Goal: Transaction & Acquisition: Purchase product/service

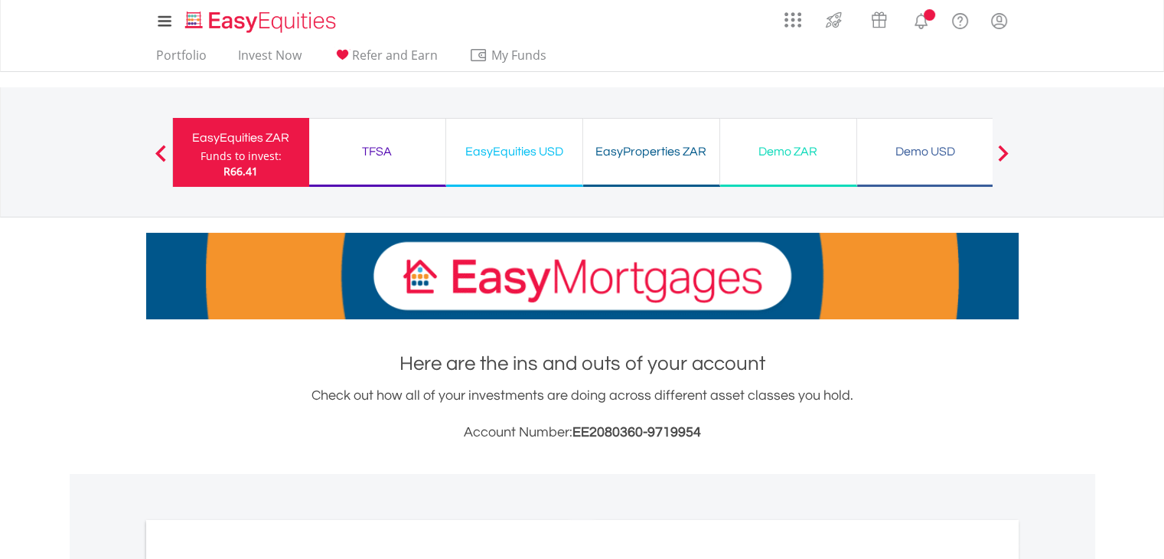
scroll to position [526, 0]
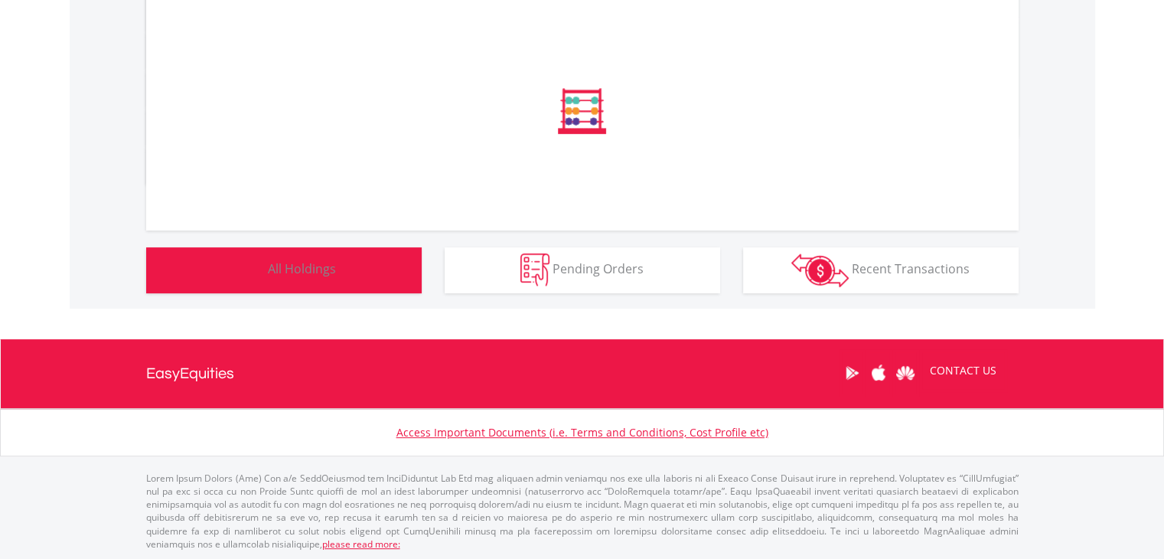
click at [294, 272] on span "All Holdings" at bounding box center [302, 268] width 68 height 17
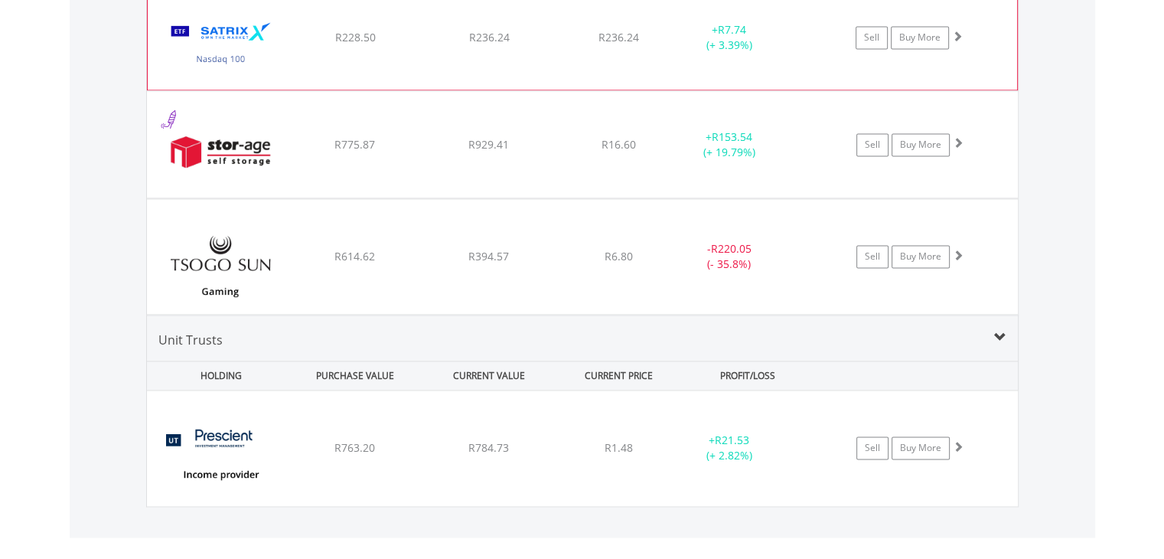
scroll to position [2235, 0]
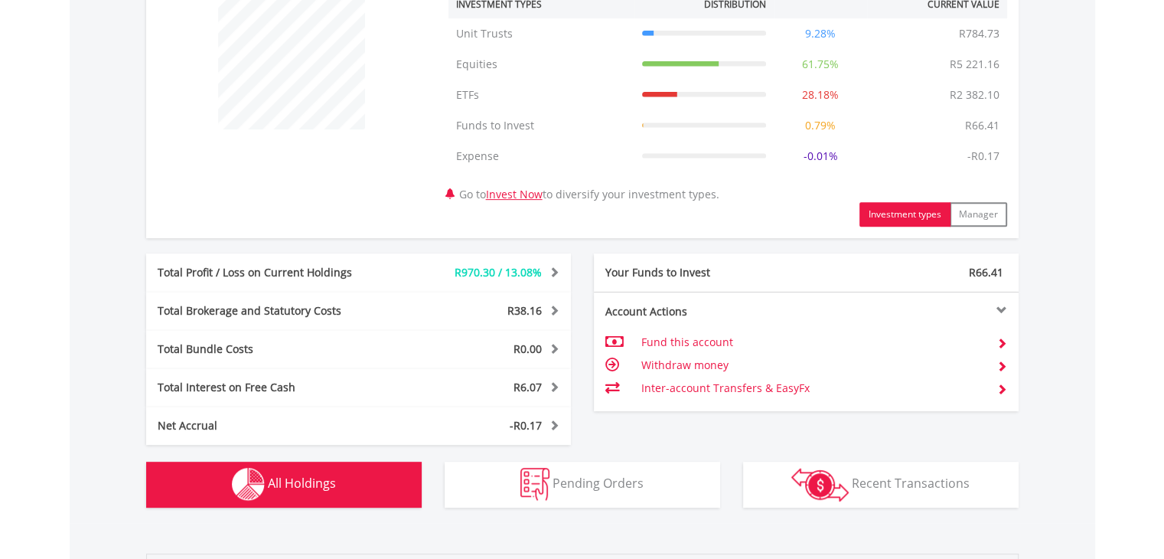
scroll to position [1148, 0]
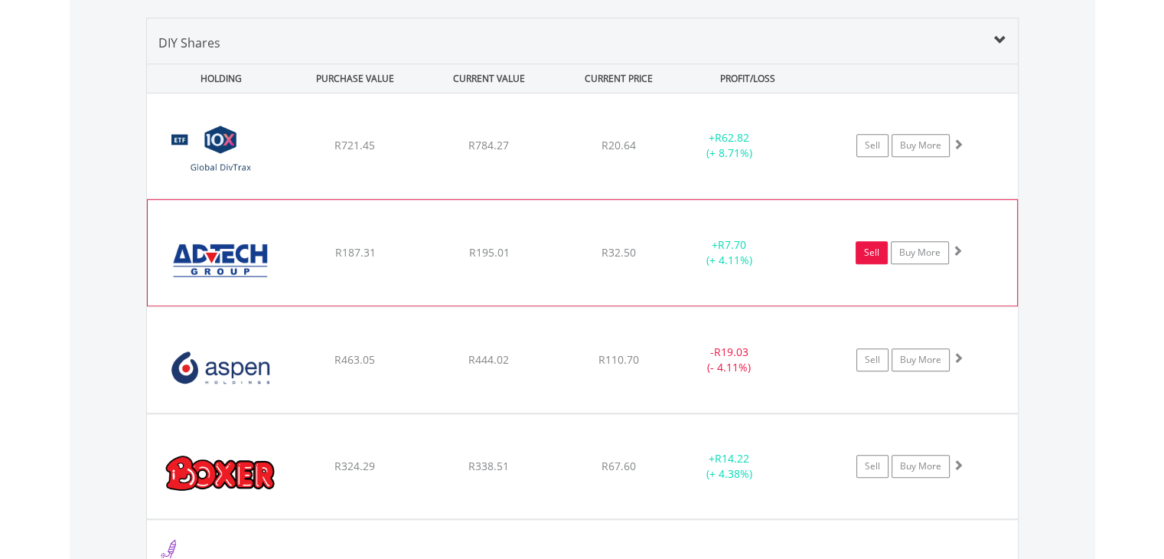
click at [872, 256] on link "Sell" at bounding box center [871, 252] width 32 height 23
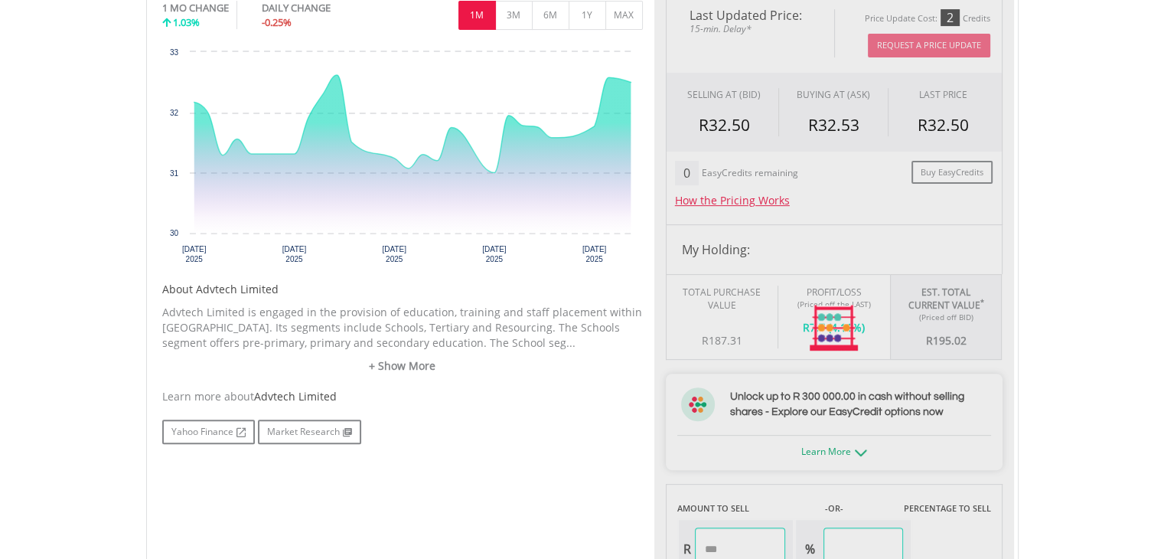
scroll to position [536, 0]
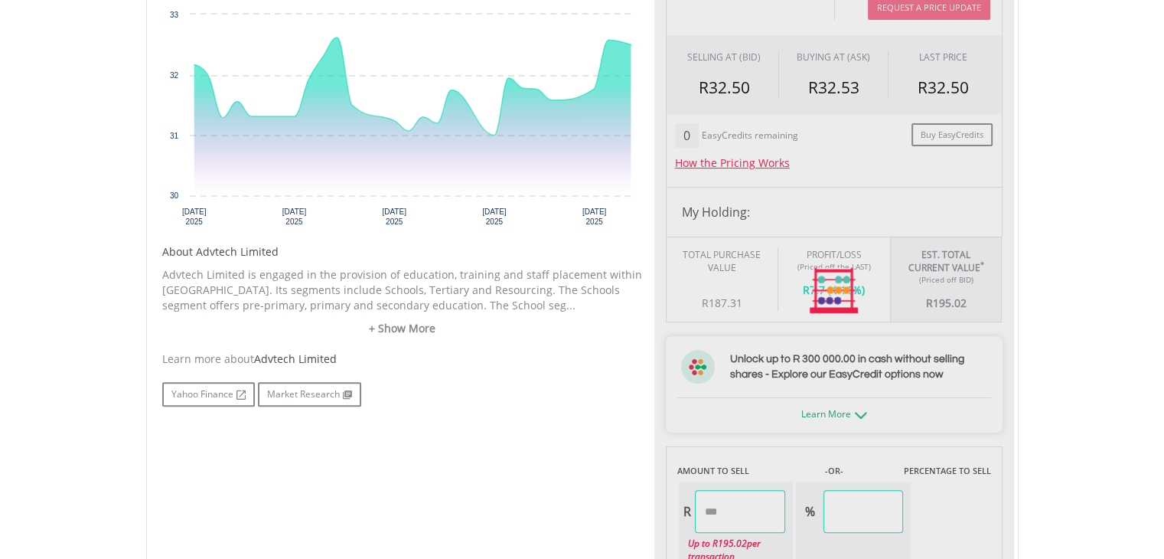
type input "******"
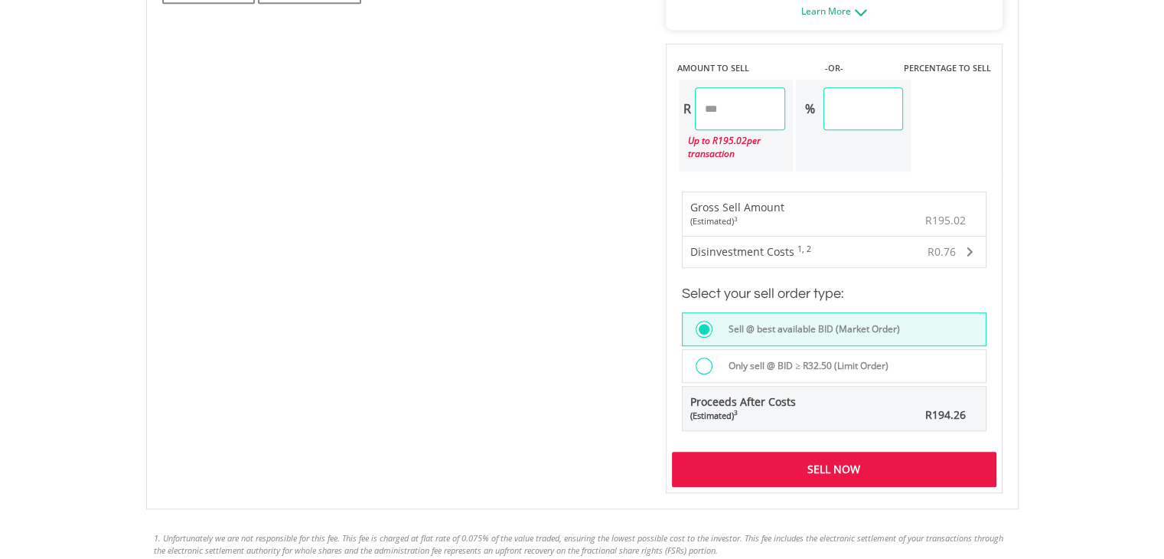
scroll to position [1224, 0]
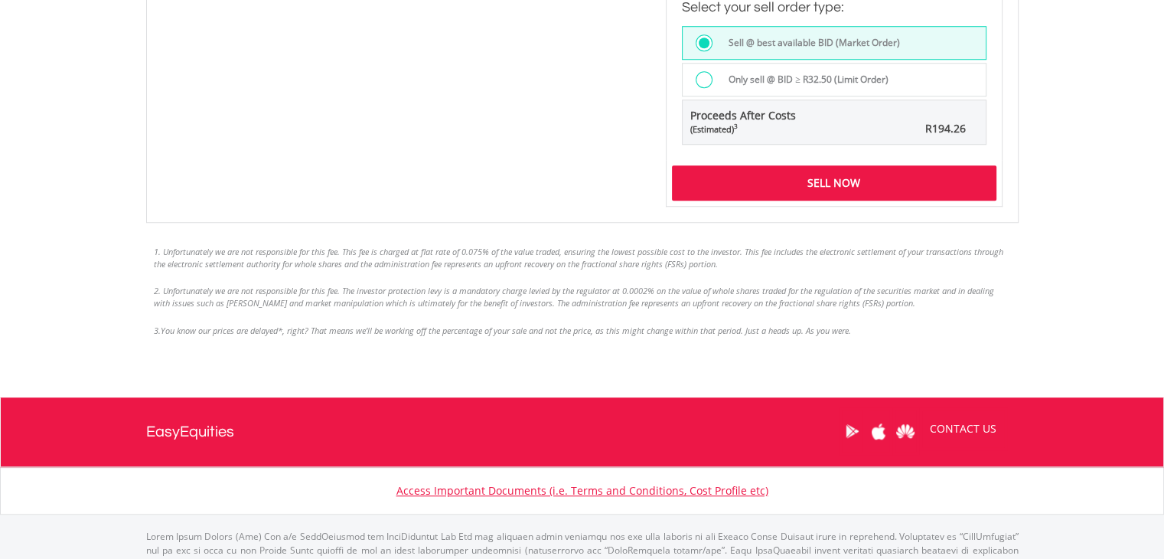
click at [912, 187] on div "Sell Now" at bounding box center [834, 182] width 324 height 35
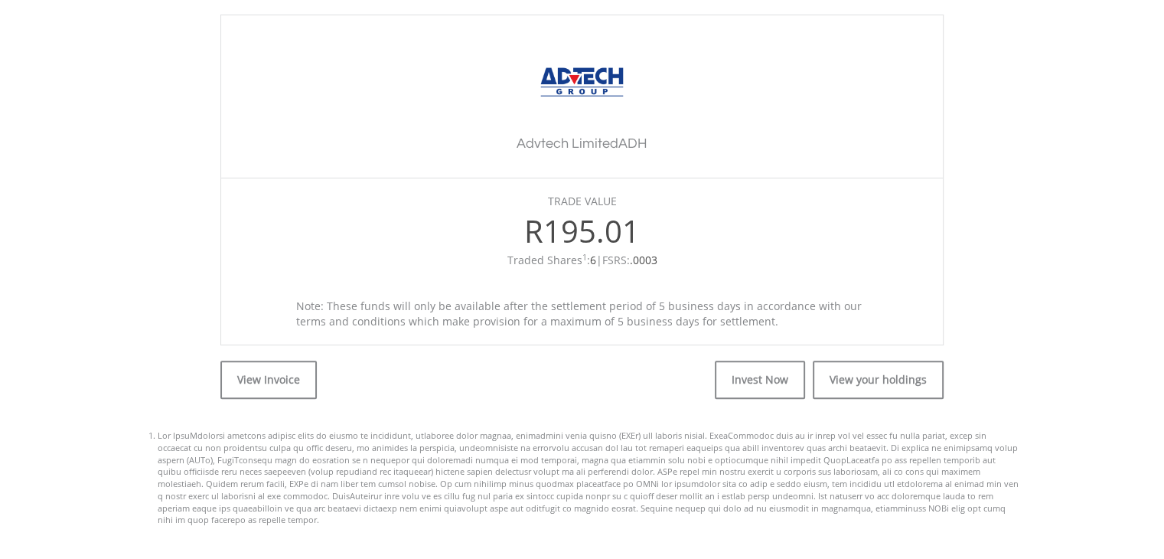
scroll to position [459, 0]
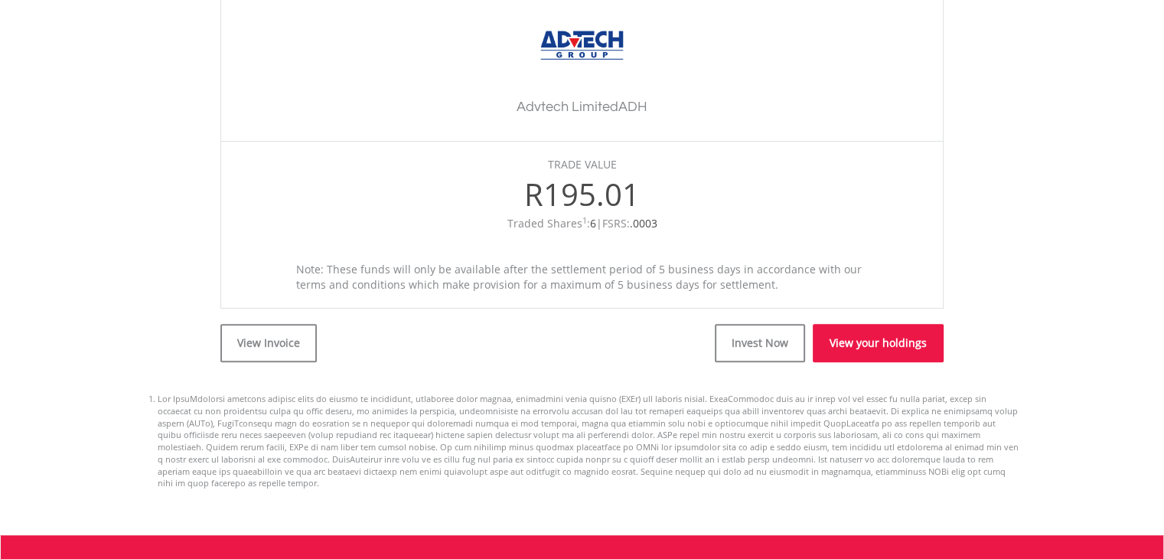
click at [884, 344] on link "View your holdings" at bounding box center [878, 343] width 131 height 38
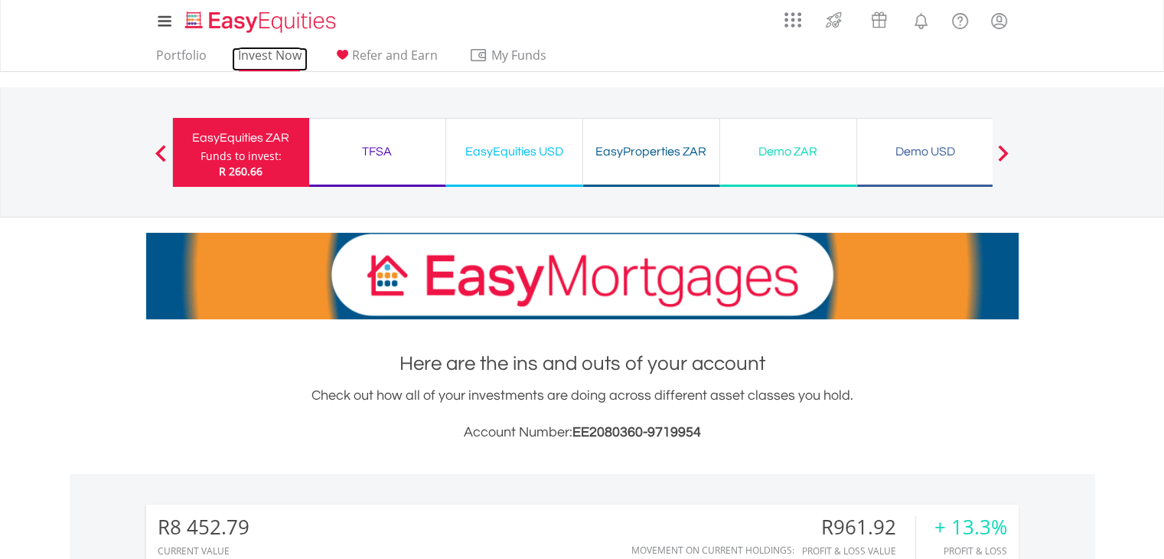
click at [269, 55] on link "Invest Now" at bounding box center [270, 59] width 76 height 24
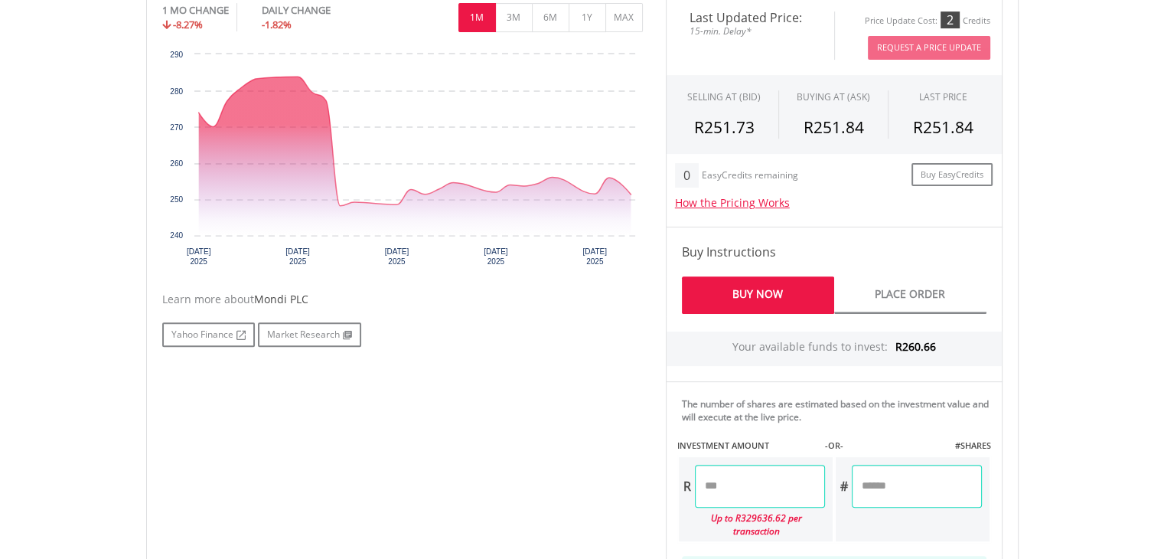
scroll to position [689, 0]
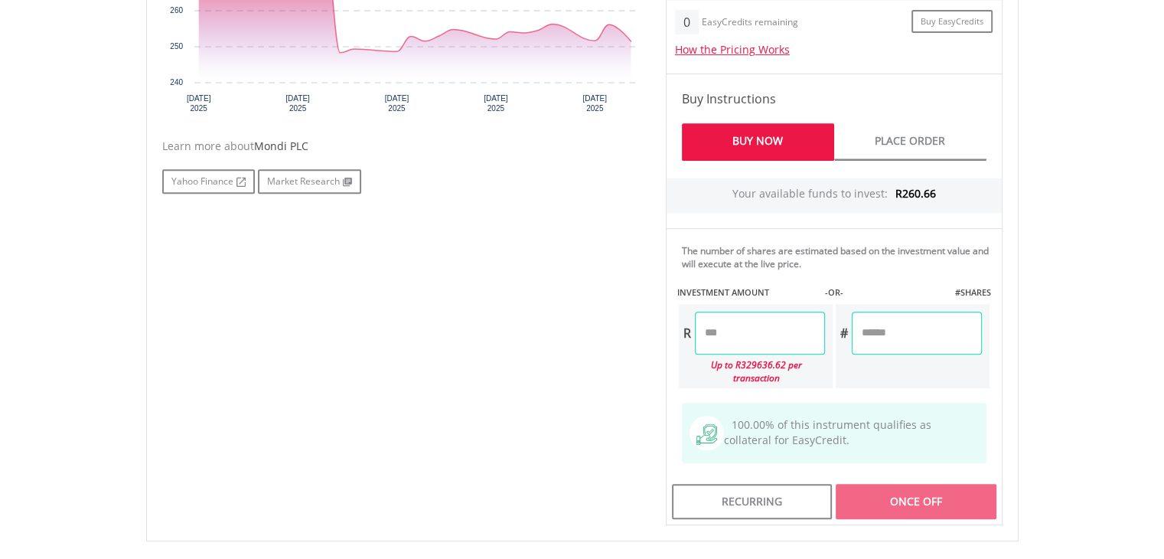
click at [905, 326] on input "number" at bounding box center [917, 332] width 130 height 43
type input "*"
click at [1007, 344] on div "Last Updated Price: 15-min. Delay* Price Update Cost: 2 Credits Request A Price…" at bounding box center [834, 183] width 360 height 682
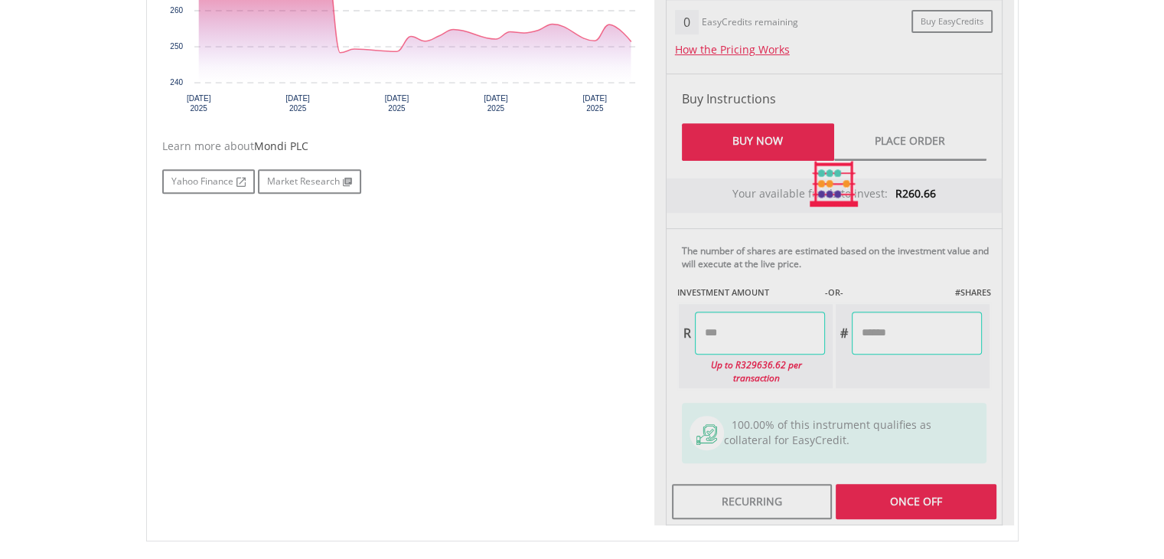
type input "******"
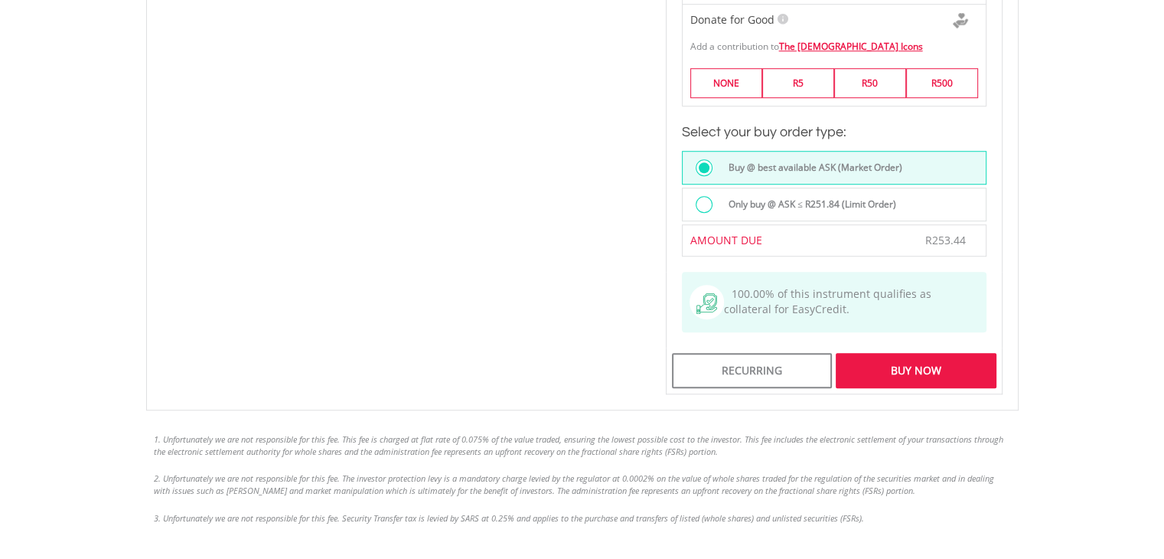
scroll to position [1224, 0]
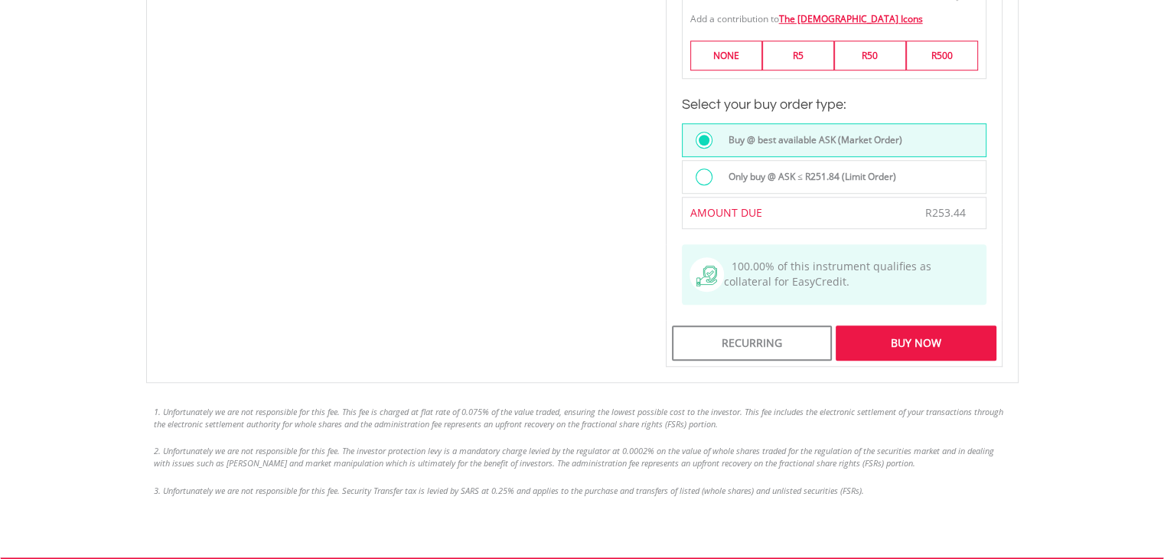
click at [953, 334] on div "Buy Now" at bounding box center [915, 342] width 160 height 35
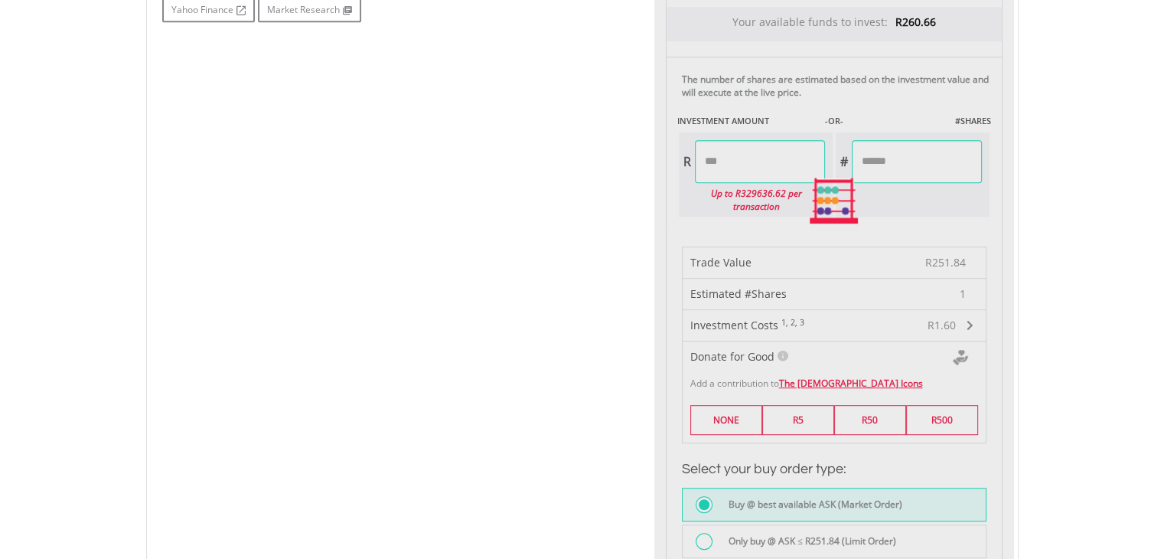
scroll to position [689, 0]
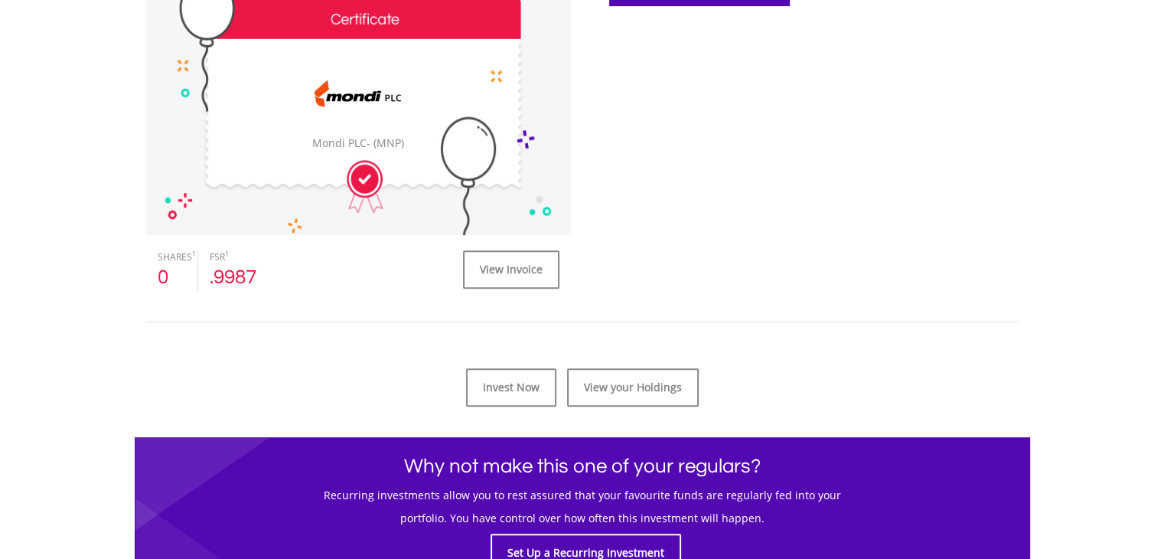
scroll to position [536, 0]
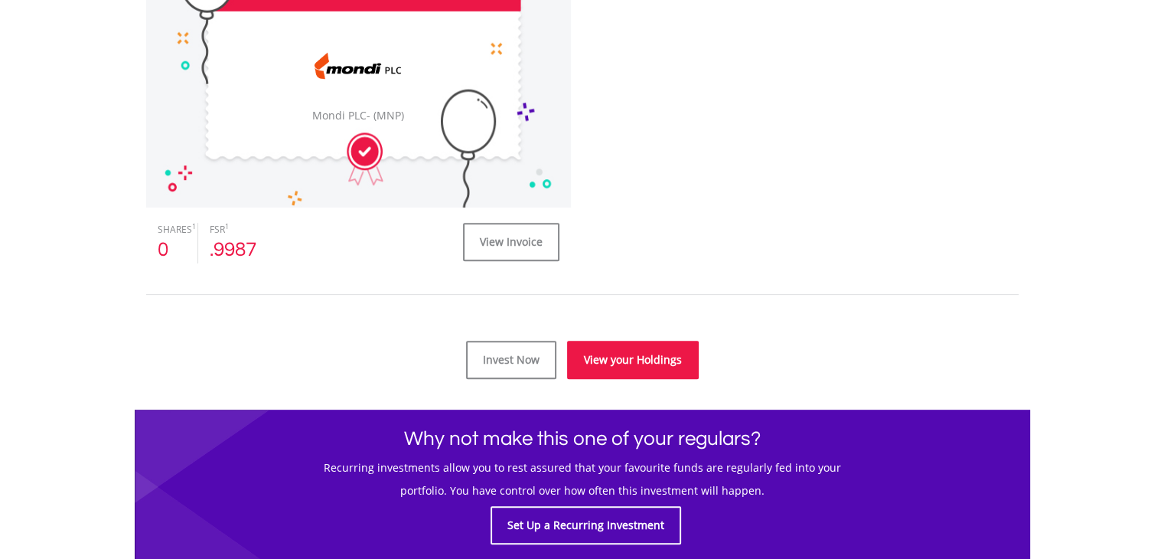
click at [602, 371] on link "View your Holdings" at bounding box center [633, 359] width 132 height 38
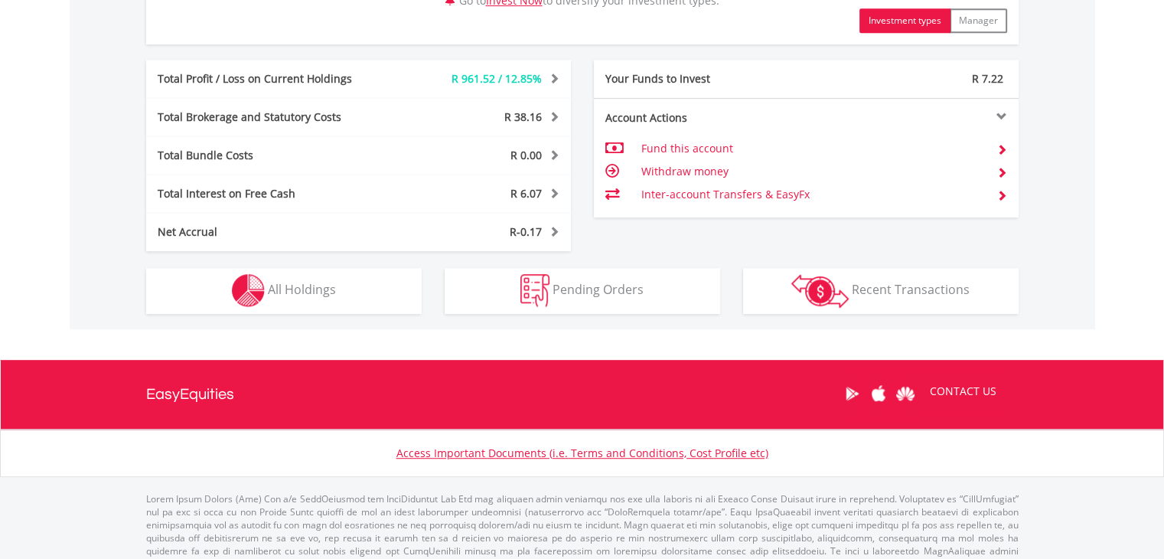
scroll to position [826, 0]
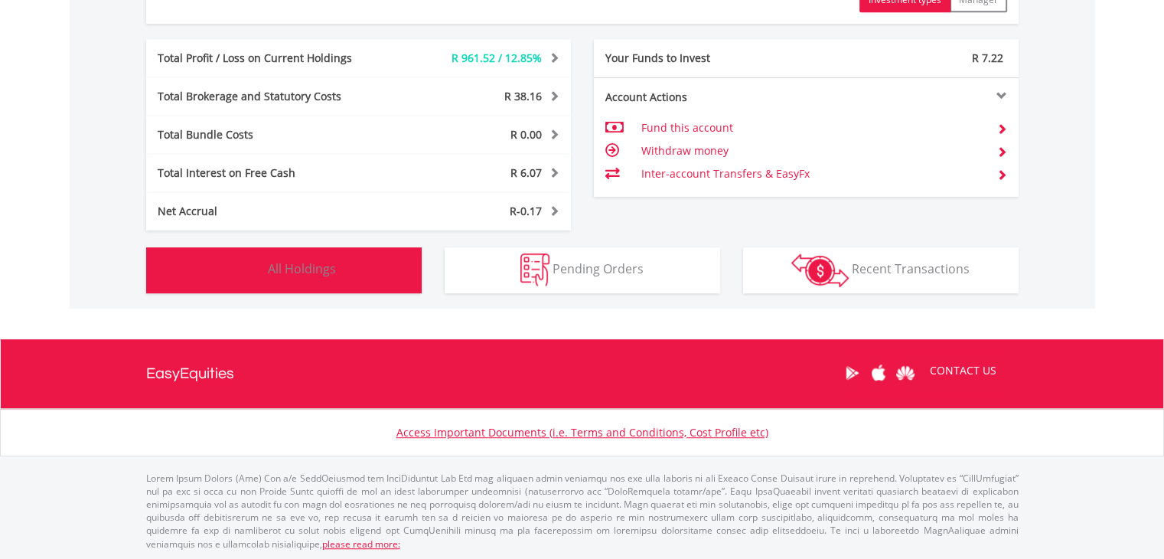
click at [330, 291] on button "Holdings All Holdings" at bounding box center [283, 270] width 275 height 46
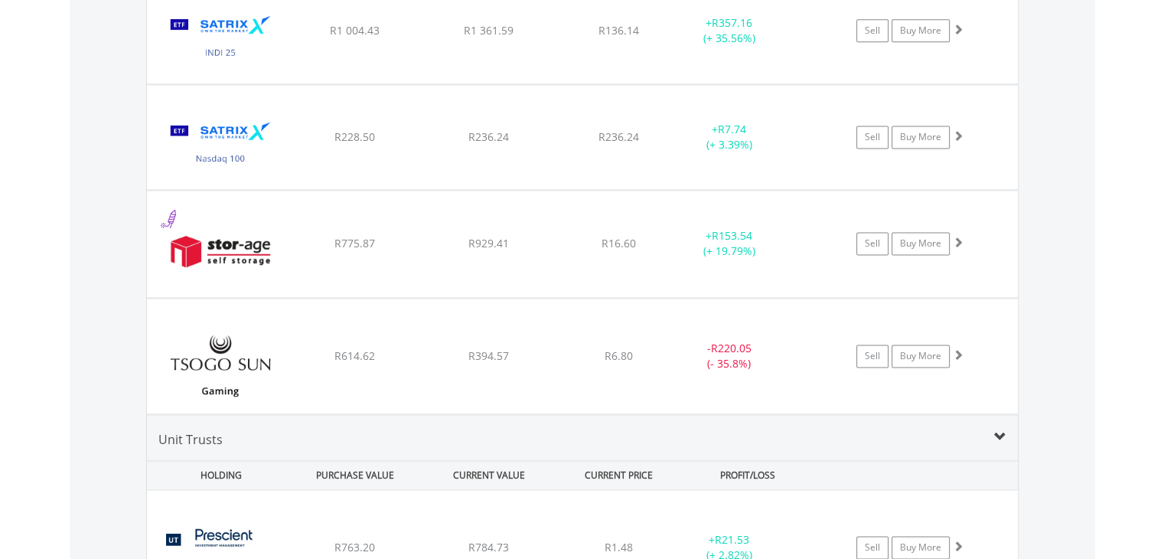
scroll to position [2158, 0]
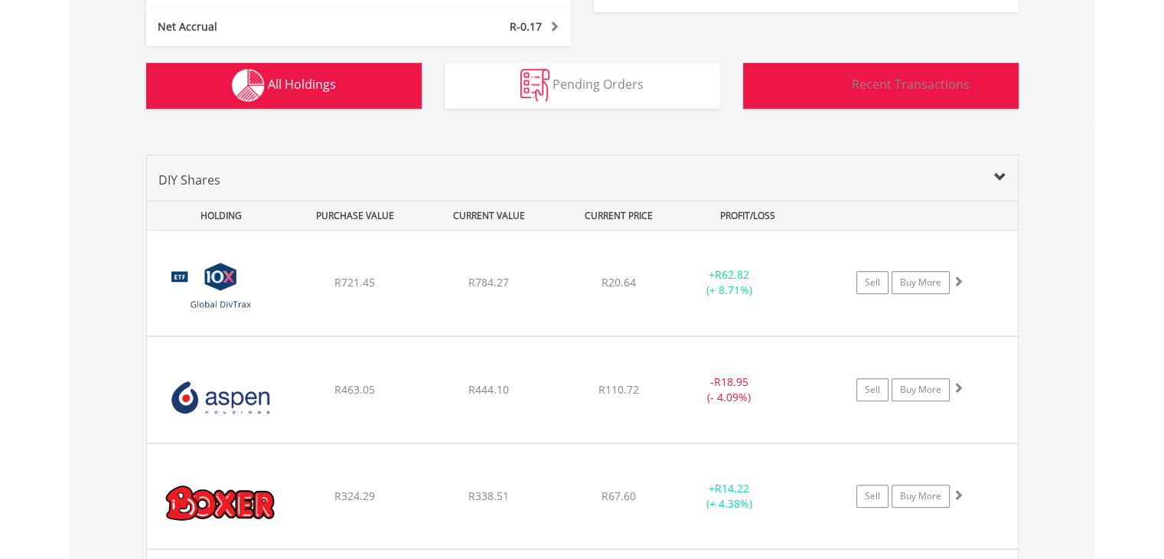
click at [844, 98] on img "button" at bounding box center [819, 86] width 57 height 34
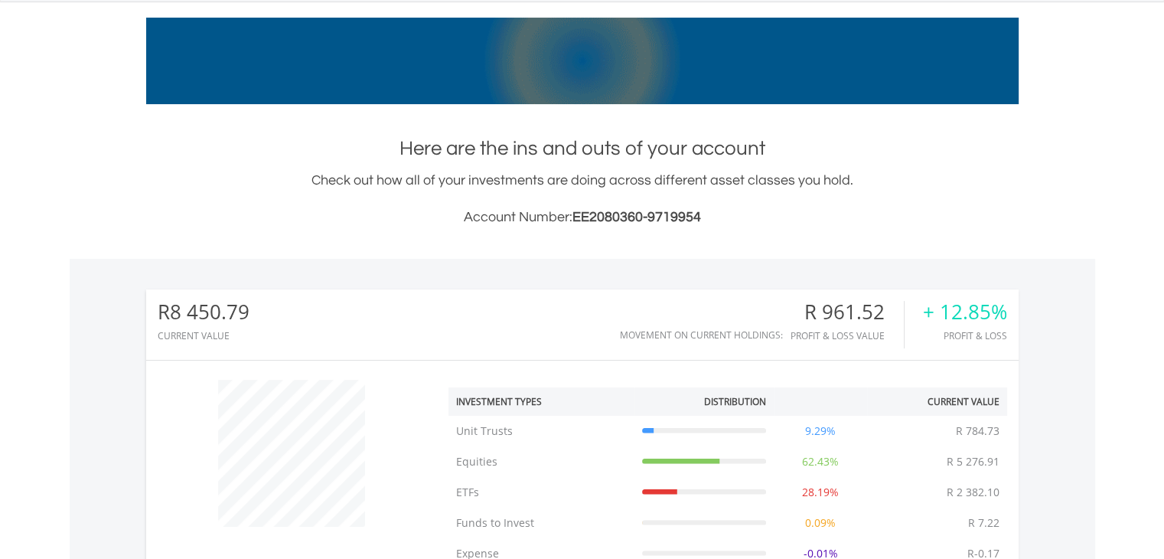
scroll to position [0, 0]
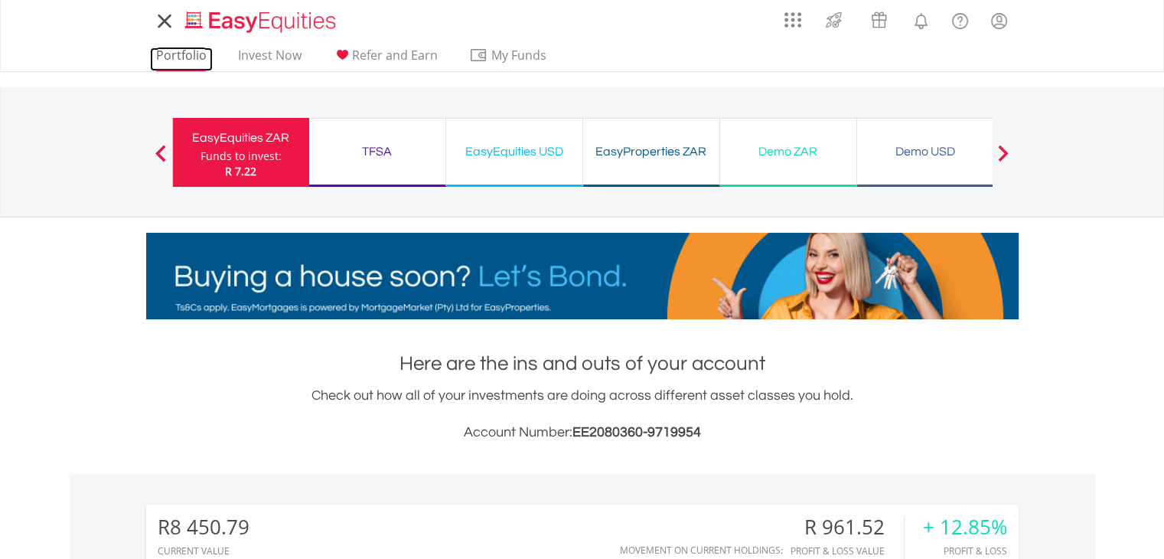
click at [159, 53] on link "Portfolio" at bounding box center [181, 59] width 63 height 24
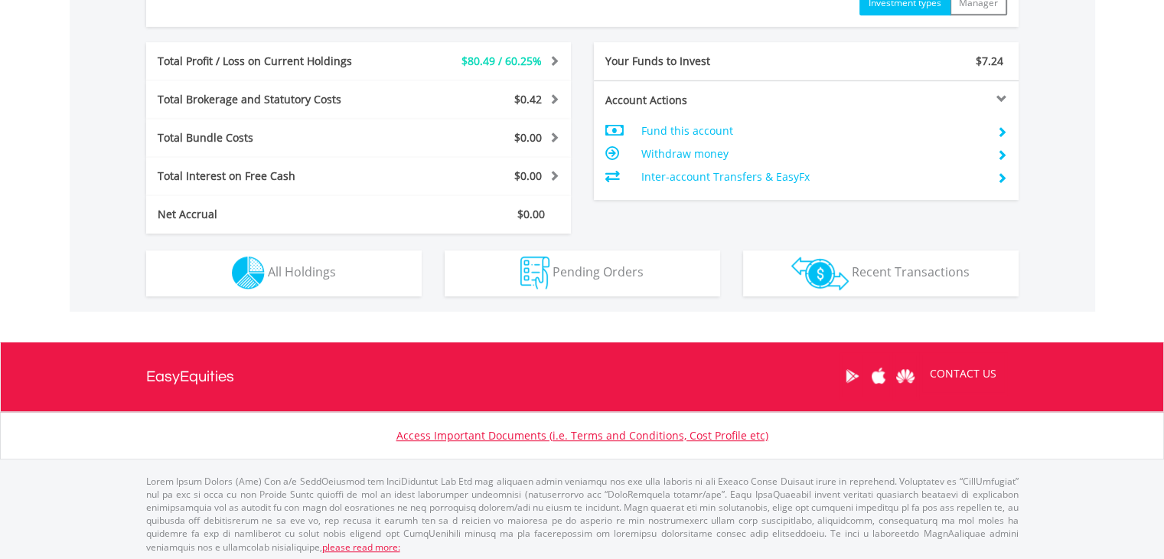
scroll to position [765, 0]
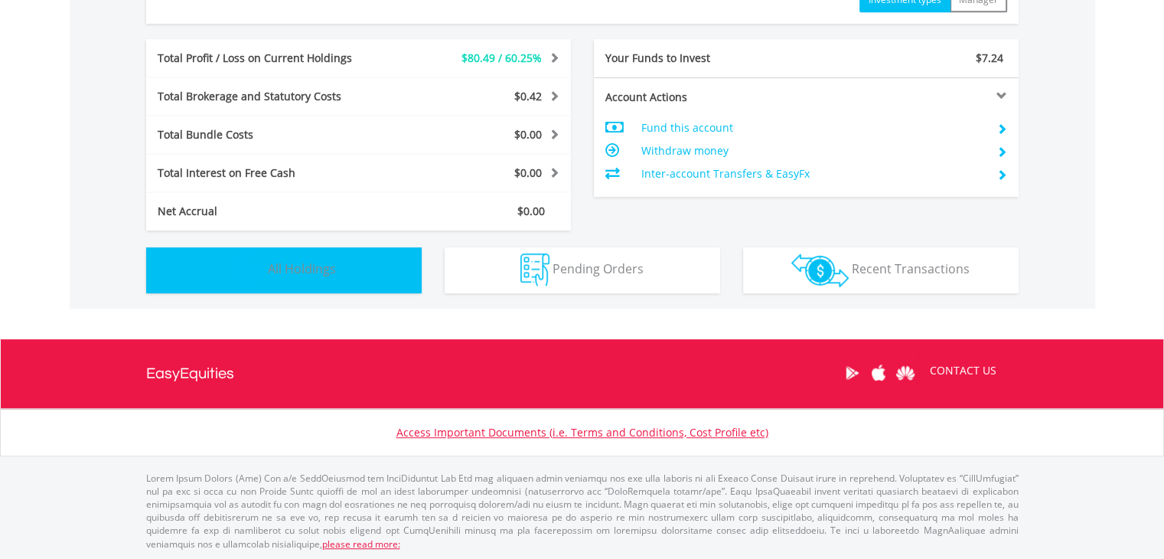
click at [376, 259] on button "Holdings All Holdings" at bounding box center [283, 270] width 275 height 46
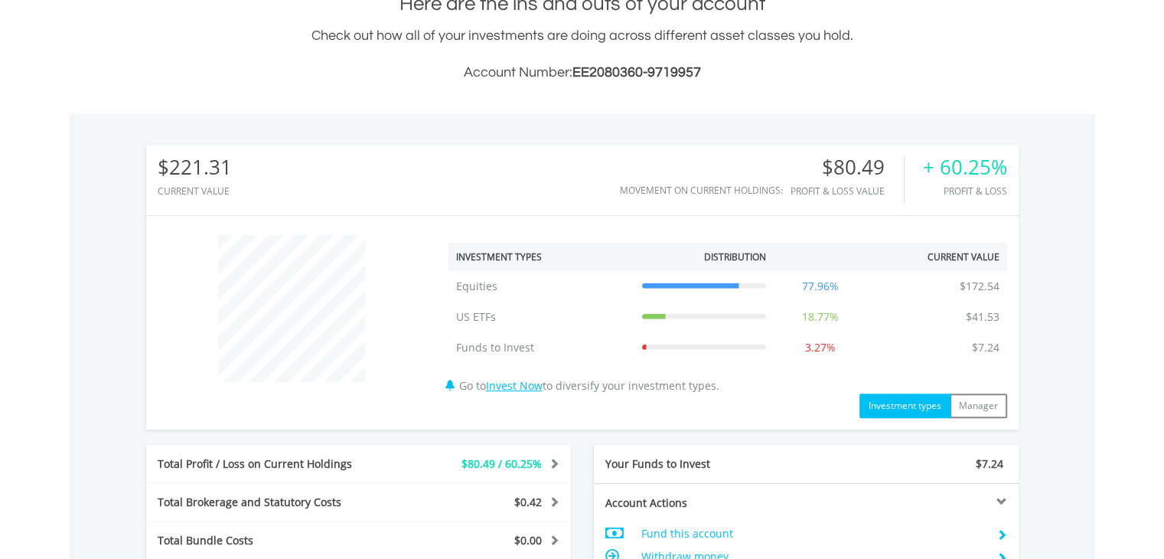
scroll to position [0, 0]
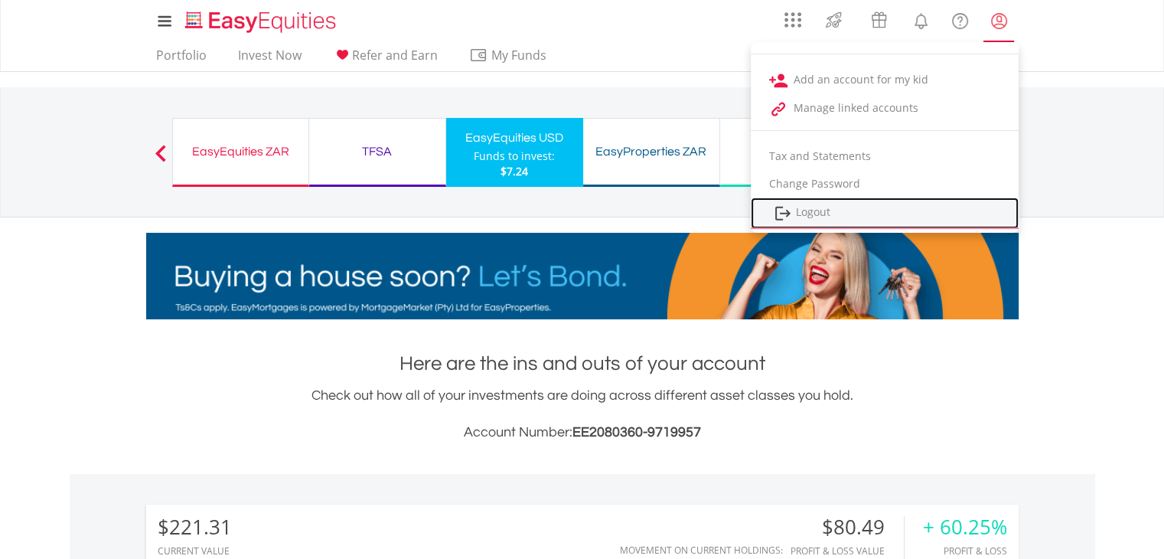
click at [892, 207] on link "Logout" at bounding box center [885, 212] width 268 height 31
